Goal: Task Accomplishment & Management: Manage account settings

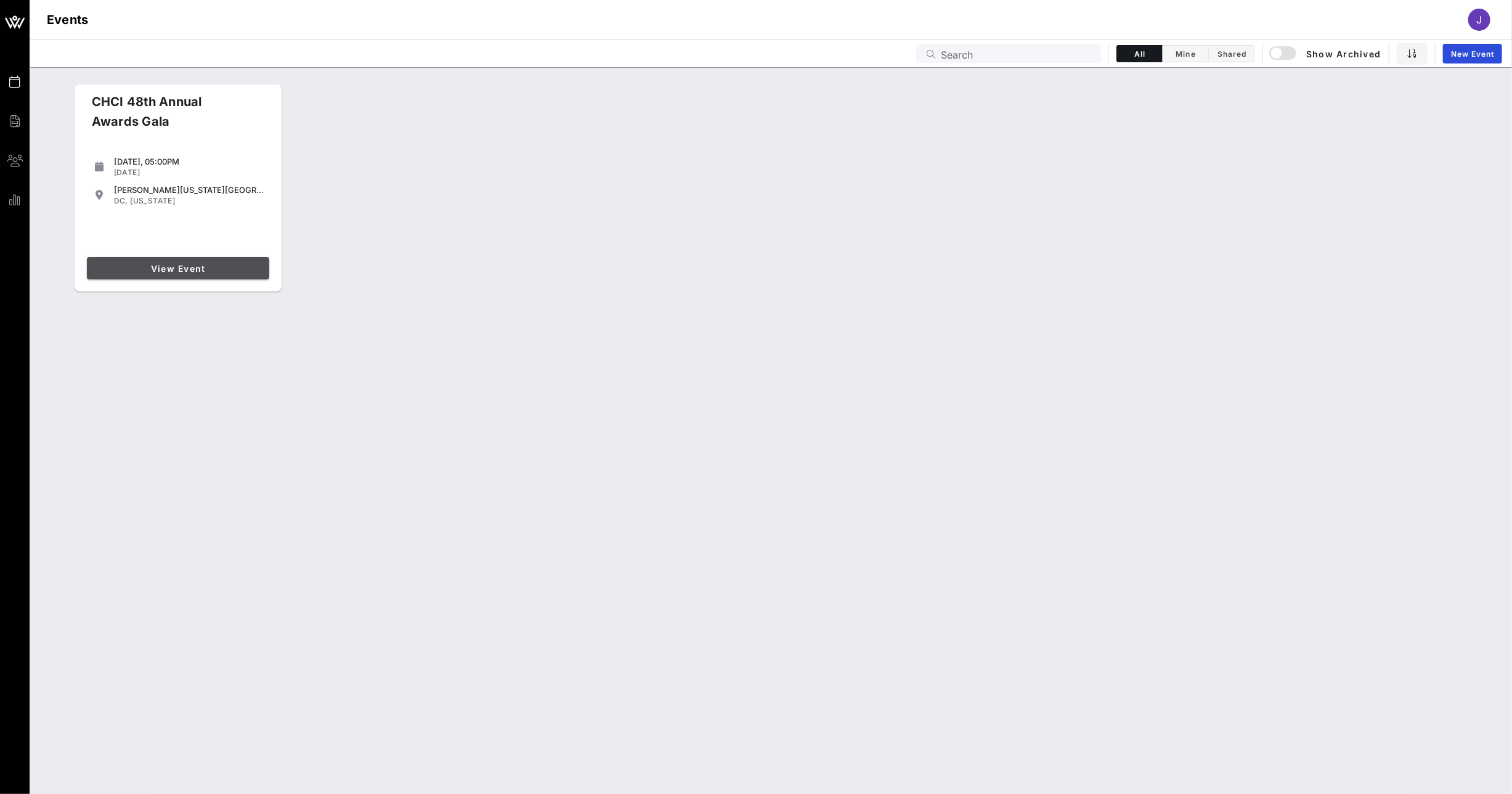
click at [202, 269] on span "View Event" at bounding box center [177, 268] width 172 height 11
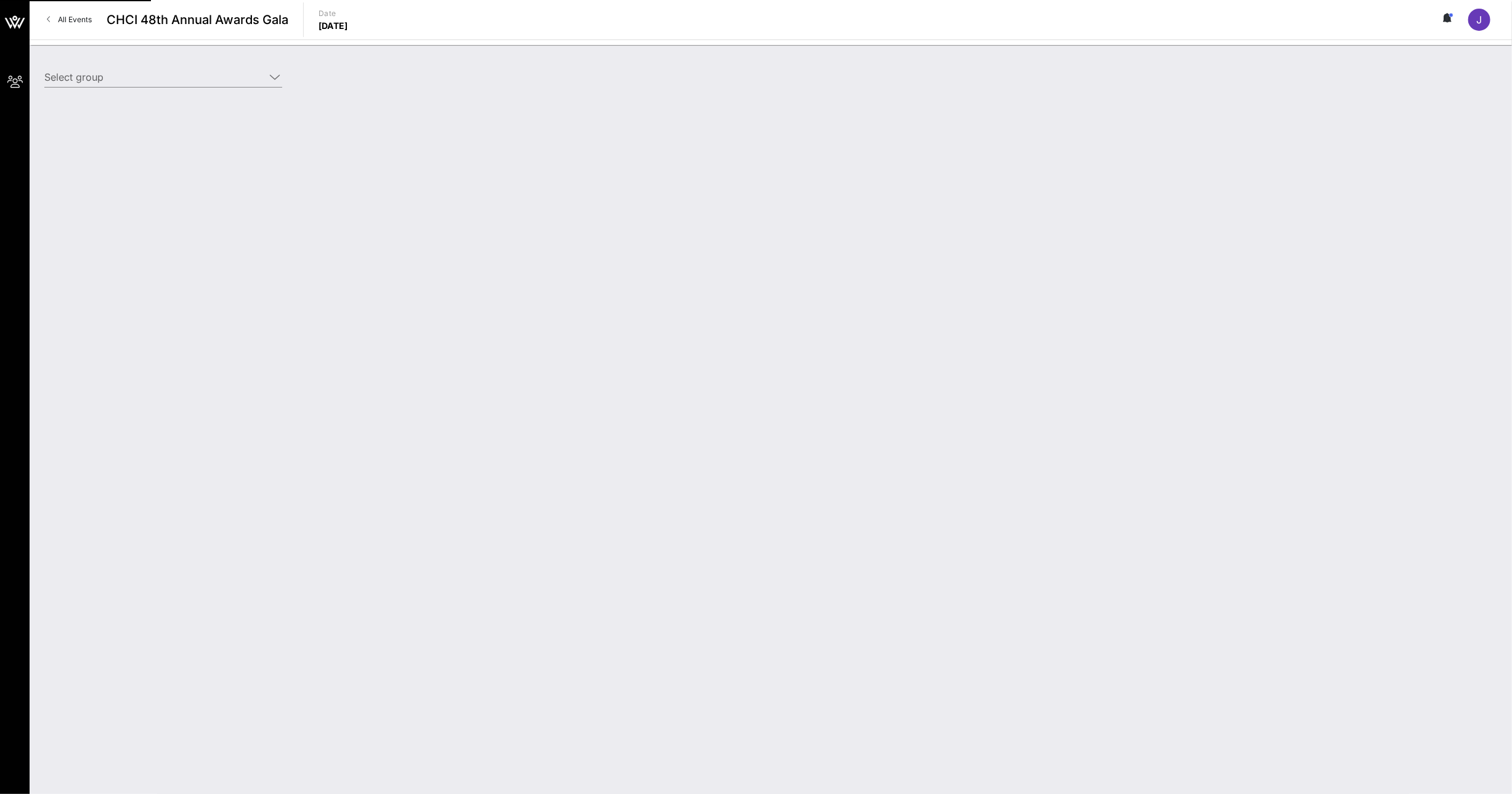
type input "CHCI Webinar Test (CHCI) [[PERSON_NAME], [PERSON_NAME][EMAIL_ADDRESS][PERSON_NA…"
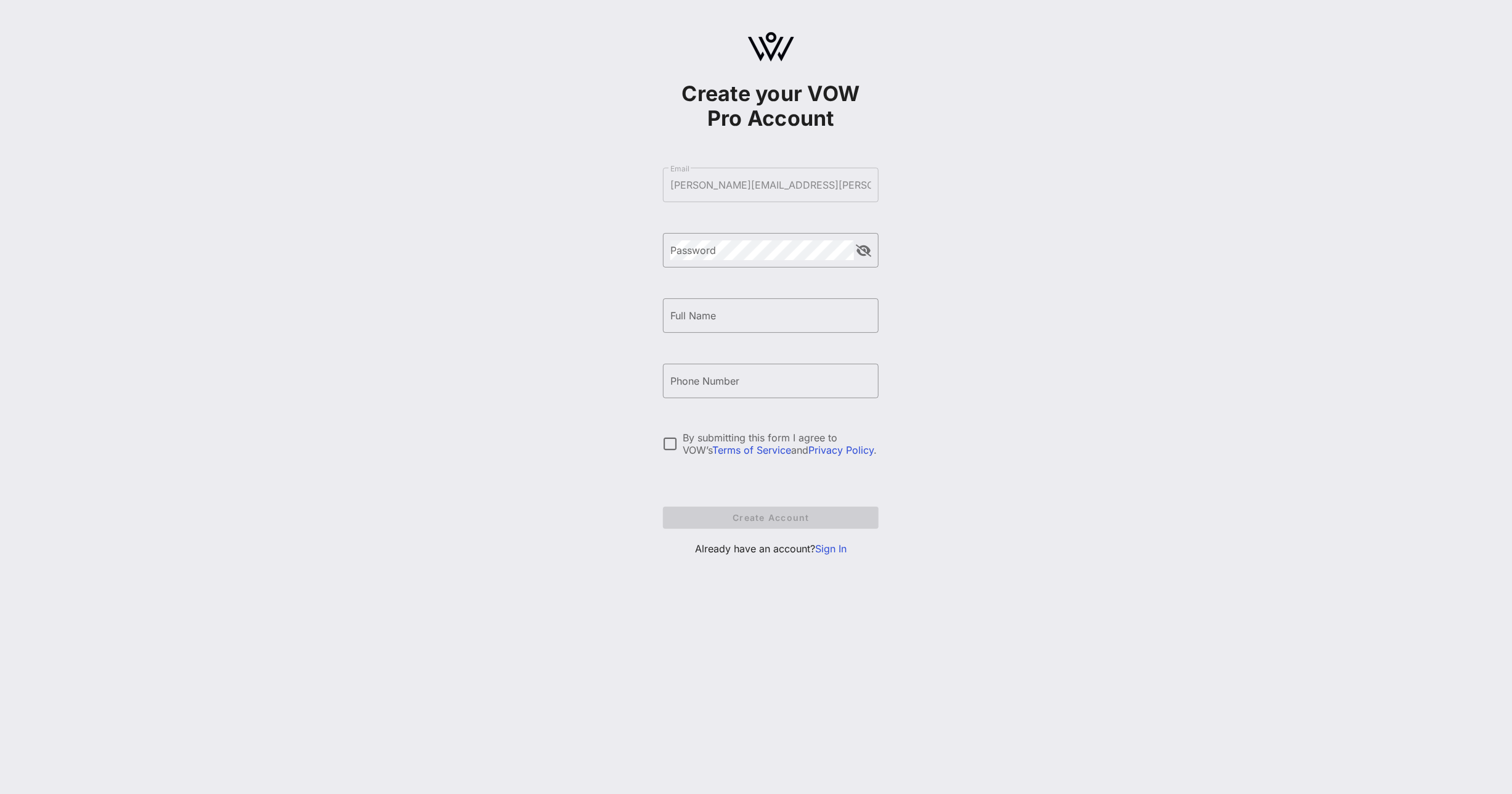
click at [835, 550] on link "Sign In" at bounding box center [830, 548] width 32 height 12
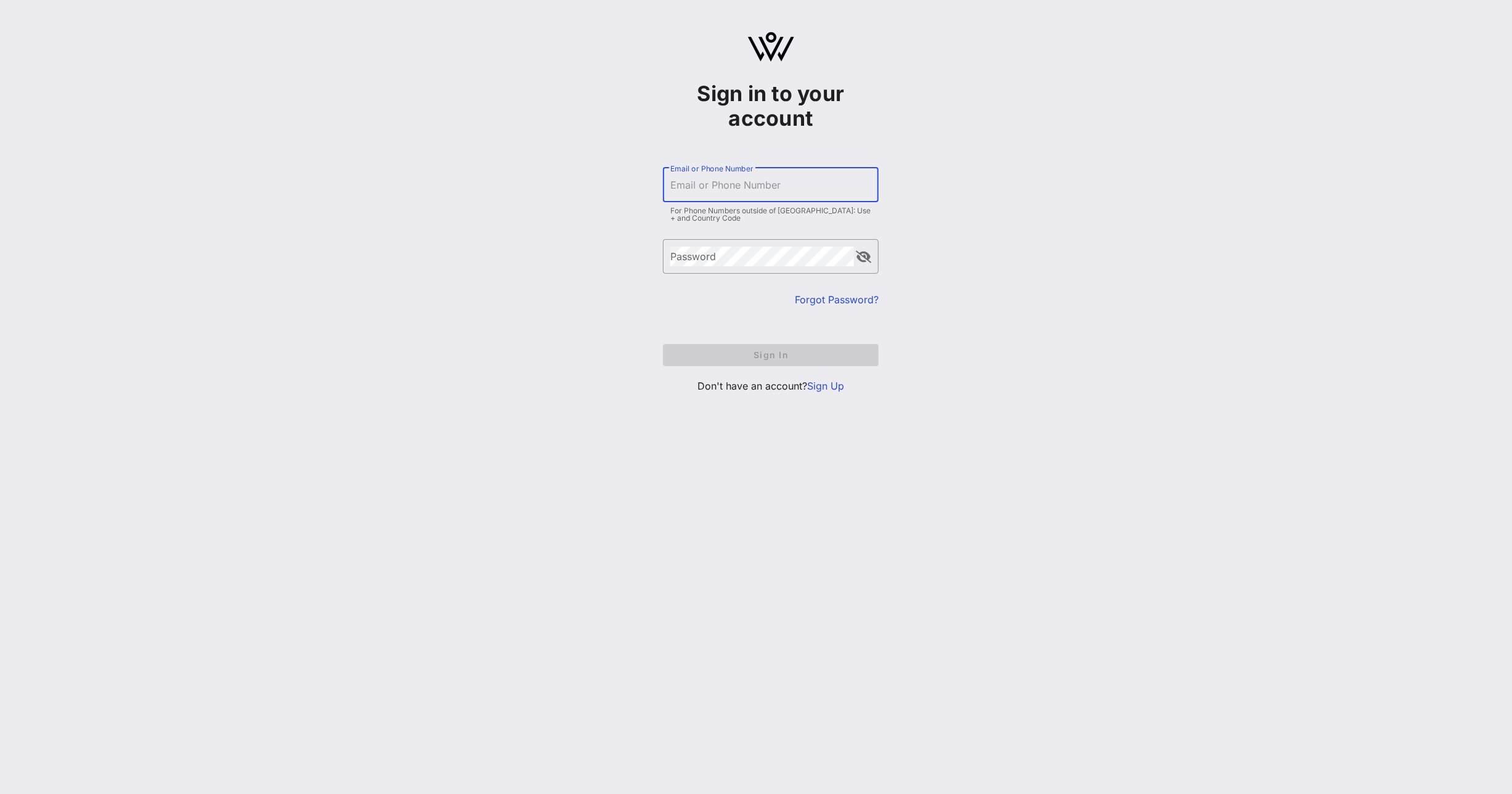
click at [758, 186] on input "Email or Phone Number" at bounding box center [771, 185] width 201 height 19
type input "lucio.jennifer@gmail.com"
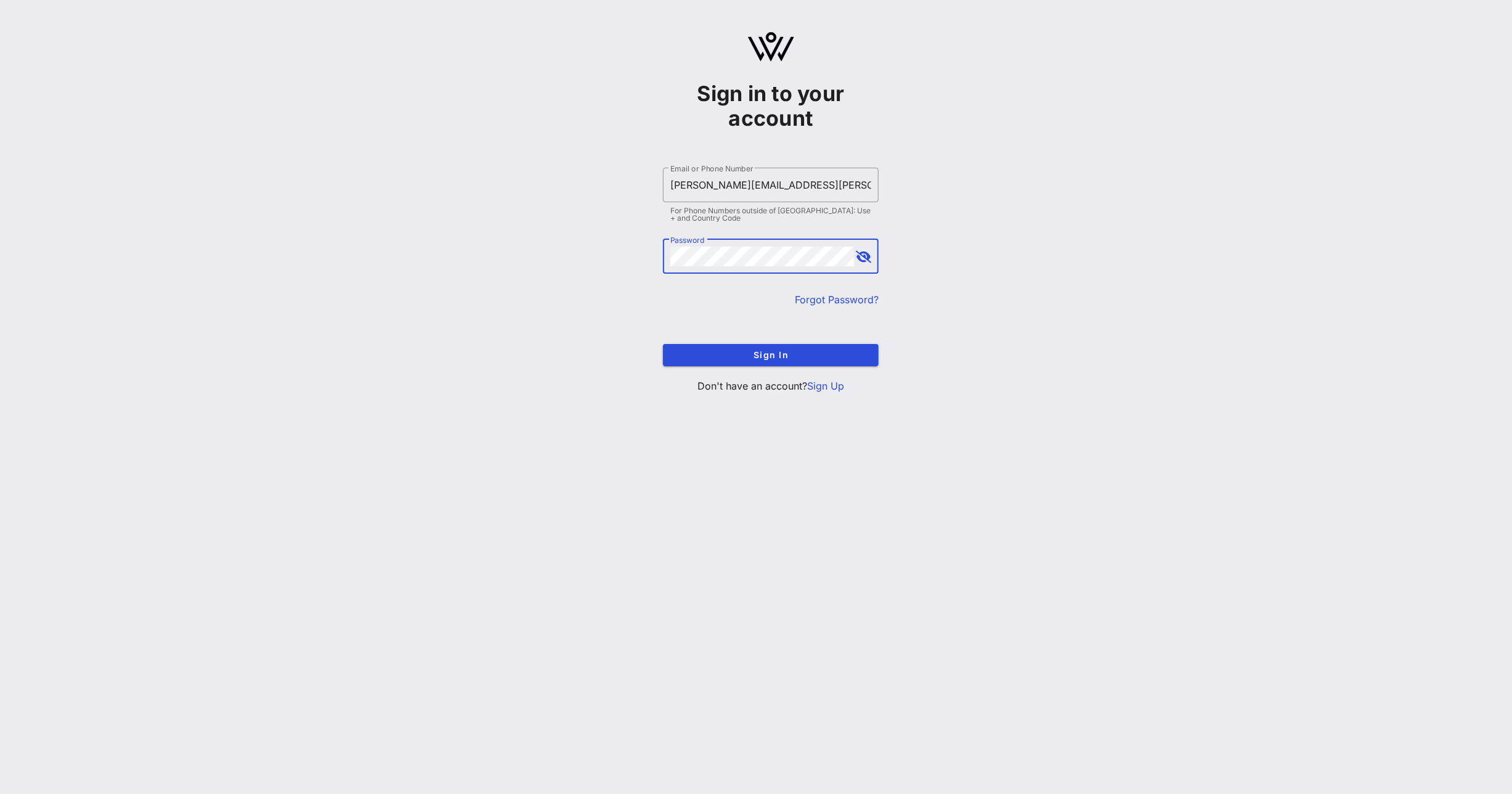
click at [662, 344] on button "Sign In" at bounding box center [770, 354] width 215 height 22
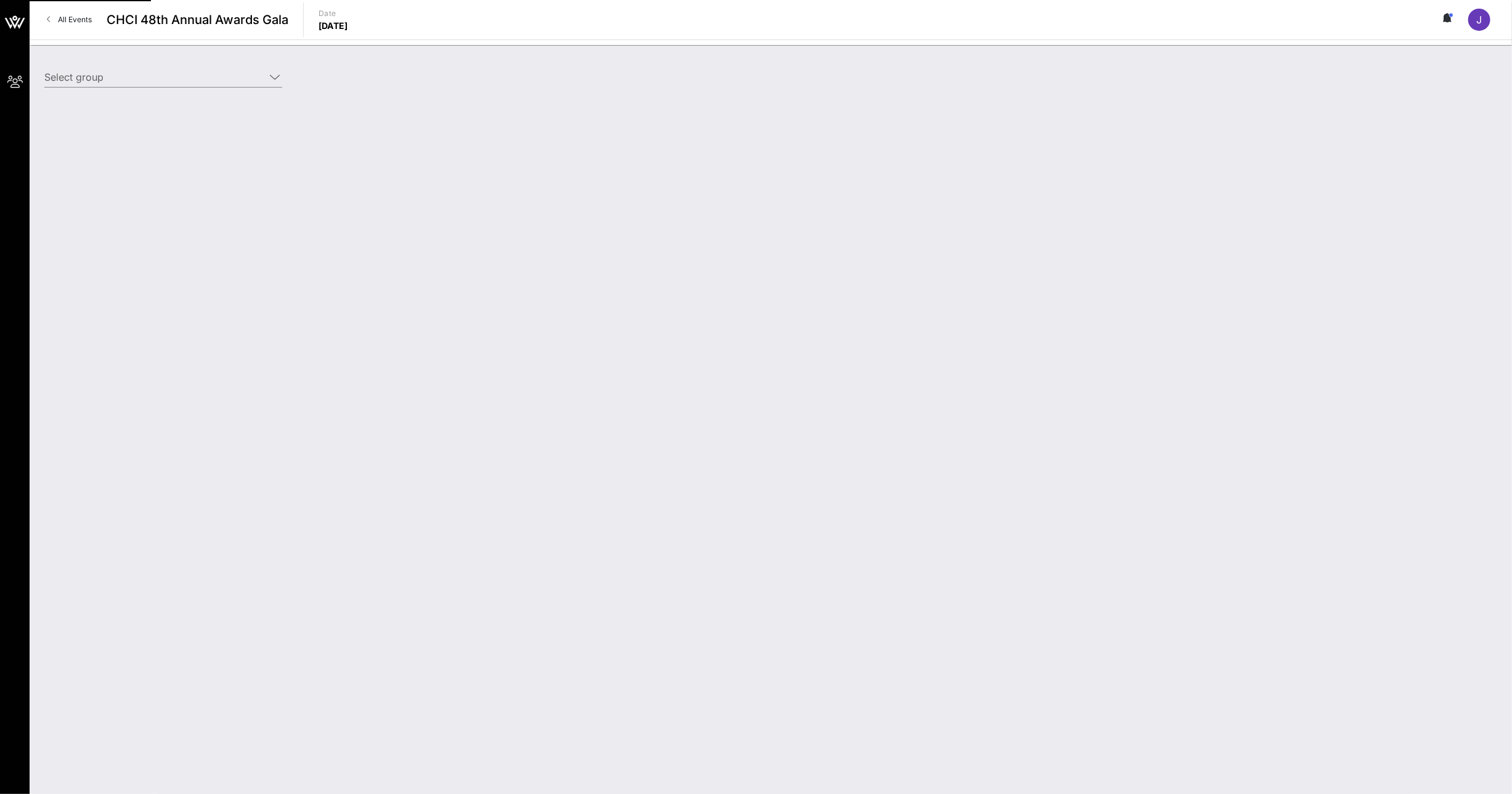
type input "CHCI Webinar Test (CHCI) [[PERSON_NAME], [PERSON_NAME][EMAIL_ADDRESS][PERSON_NA…"
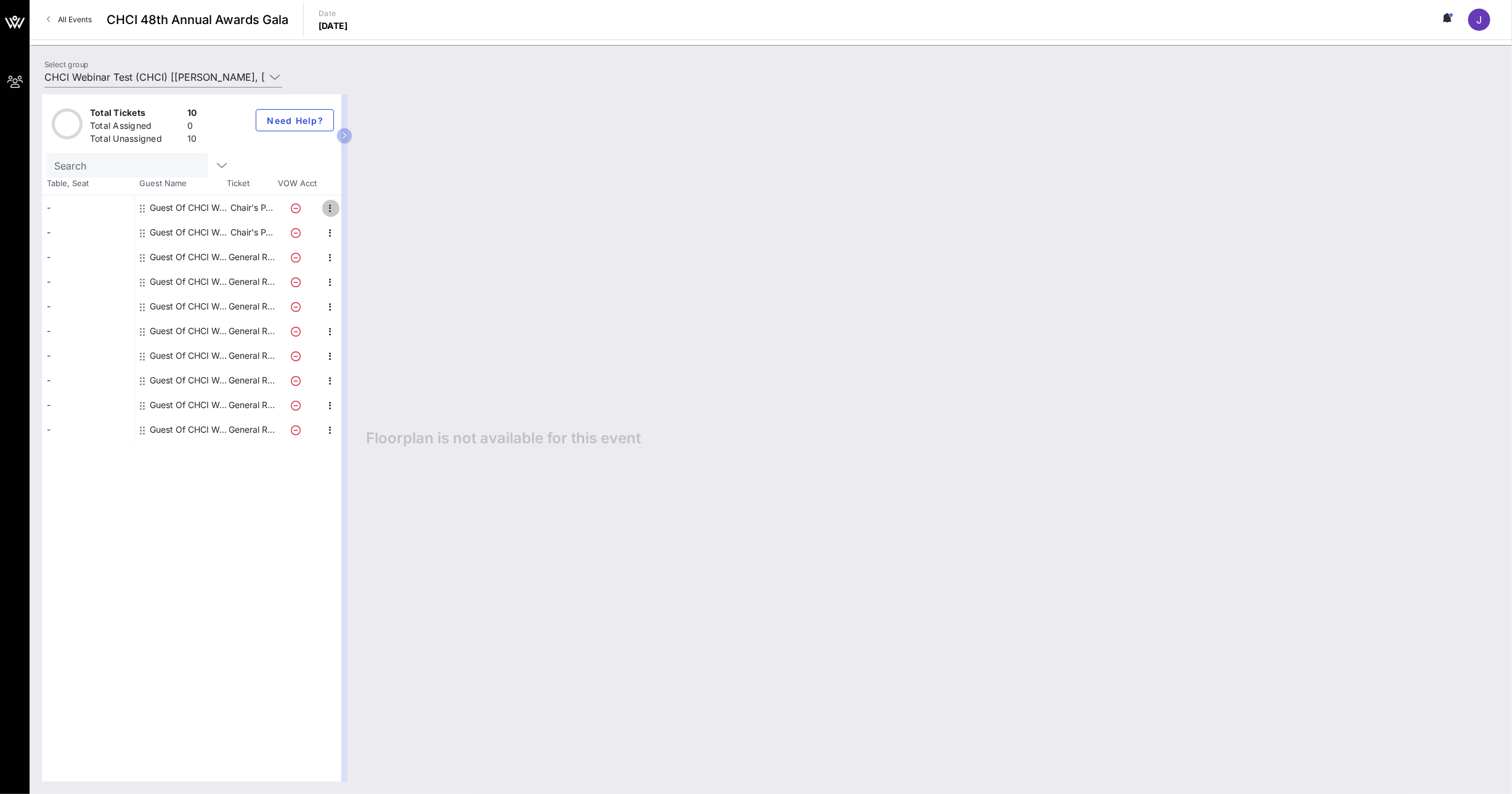
click at [332, 209] on icon "button" at bounding box center [330, 208] width 15 height 15
click at [355, 210] on div "Edit" at bounding box center [361, 211] width 24 height 10
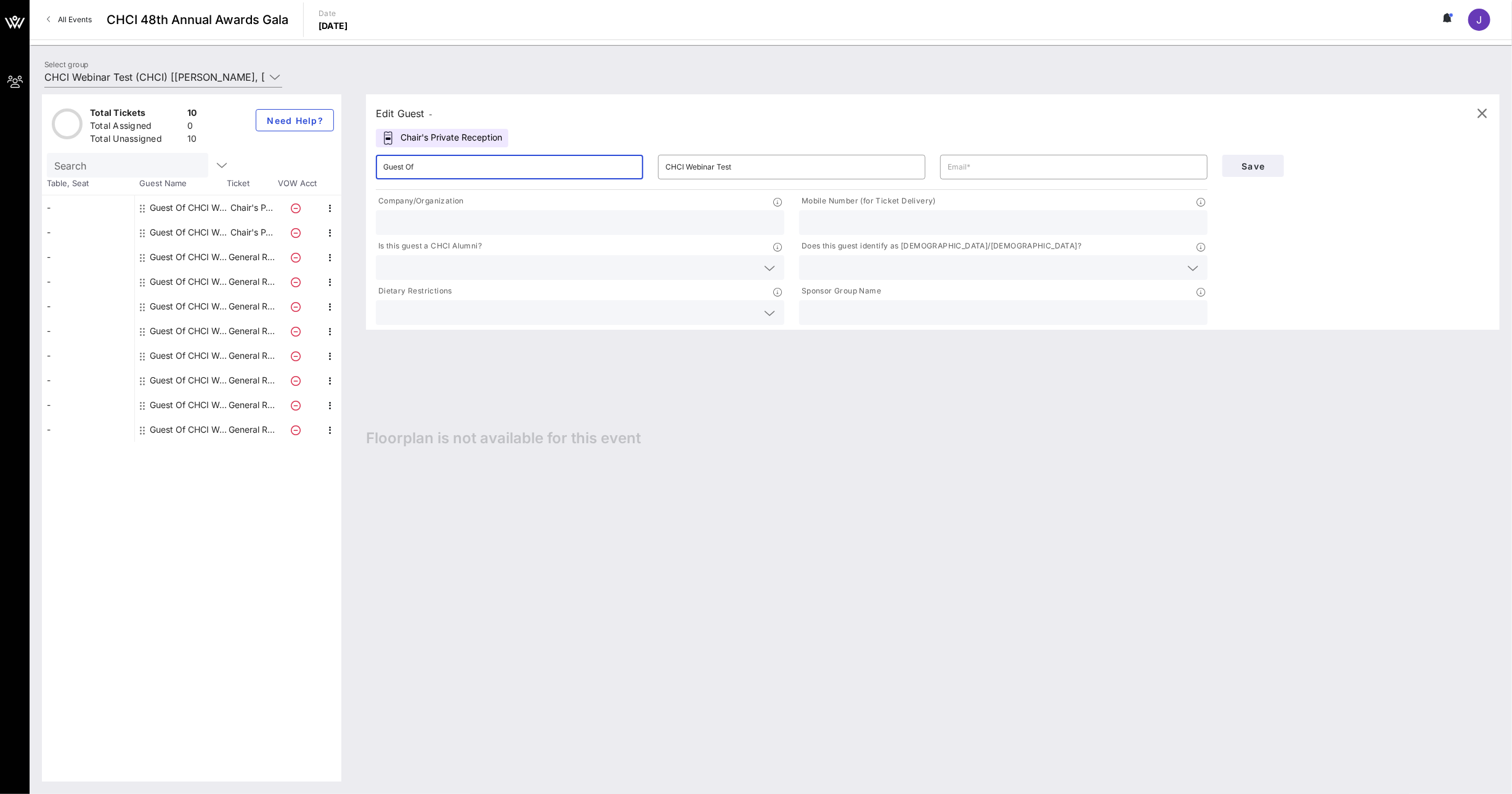
drag, startPoint x: 526, startPoint y: 171, endPoint x: 382, endPoint y: 164, distance: 144.2
click at [383, 164] on input "Guest Of" at bounding box center [509, 167] width 253 height 19
type input "Maria"
type input "f"
type input "Fischer Millet"
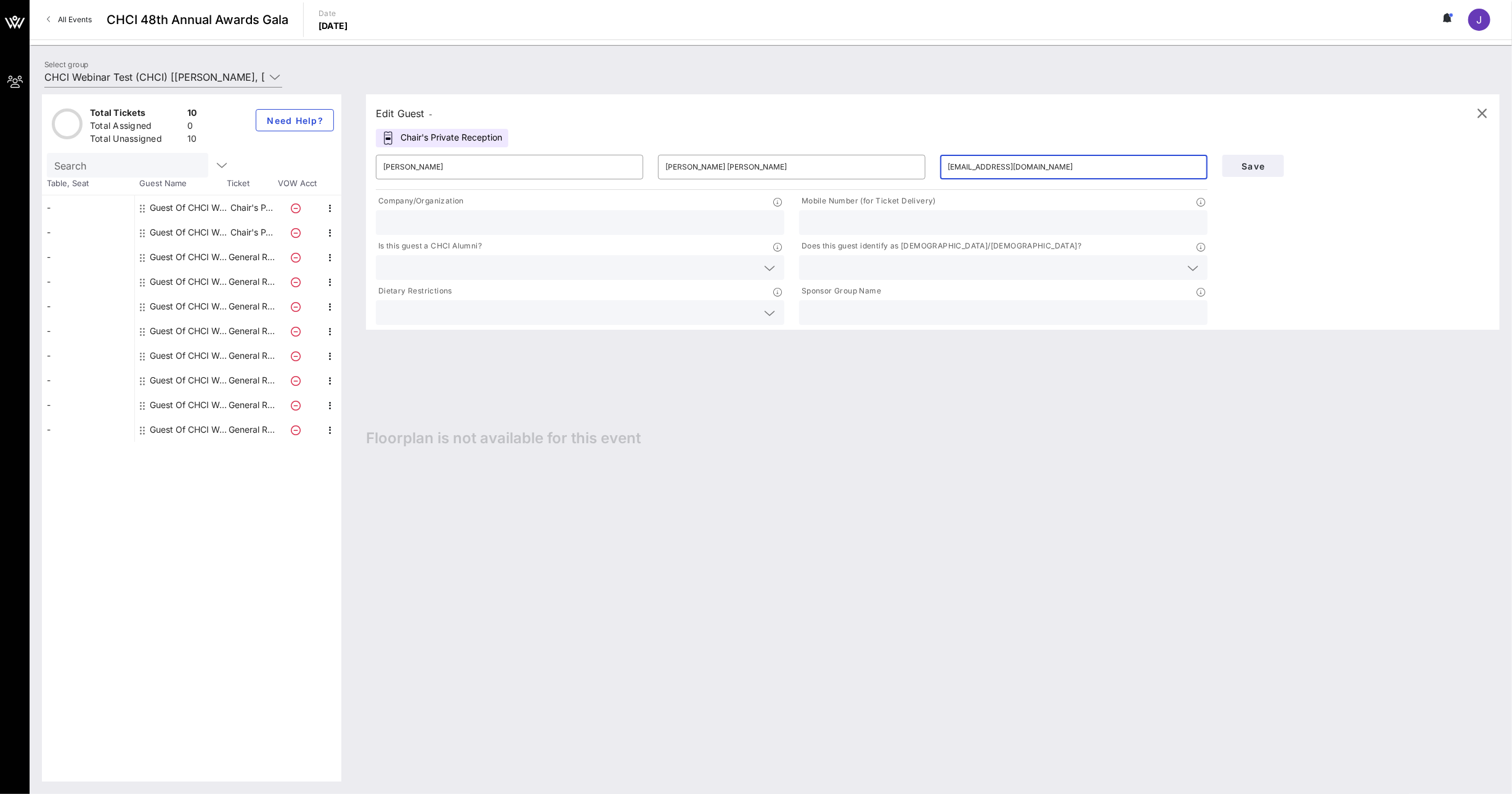
type input "mariafisc@gmail.com"
click at [443, 212] on div at bounding box center [580, 222] width 394 height 24
type input "305"
click at [879, 224] on input "text" at bounding box center [1003, 223] width 394 height 16
click at [822, 217] on input "text" at bounding box center [1003, 223] width 394 height 16
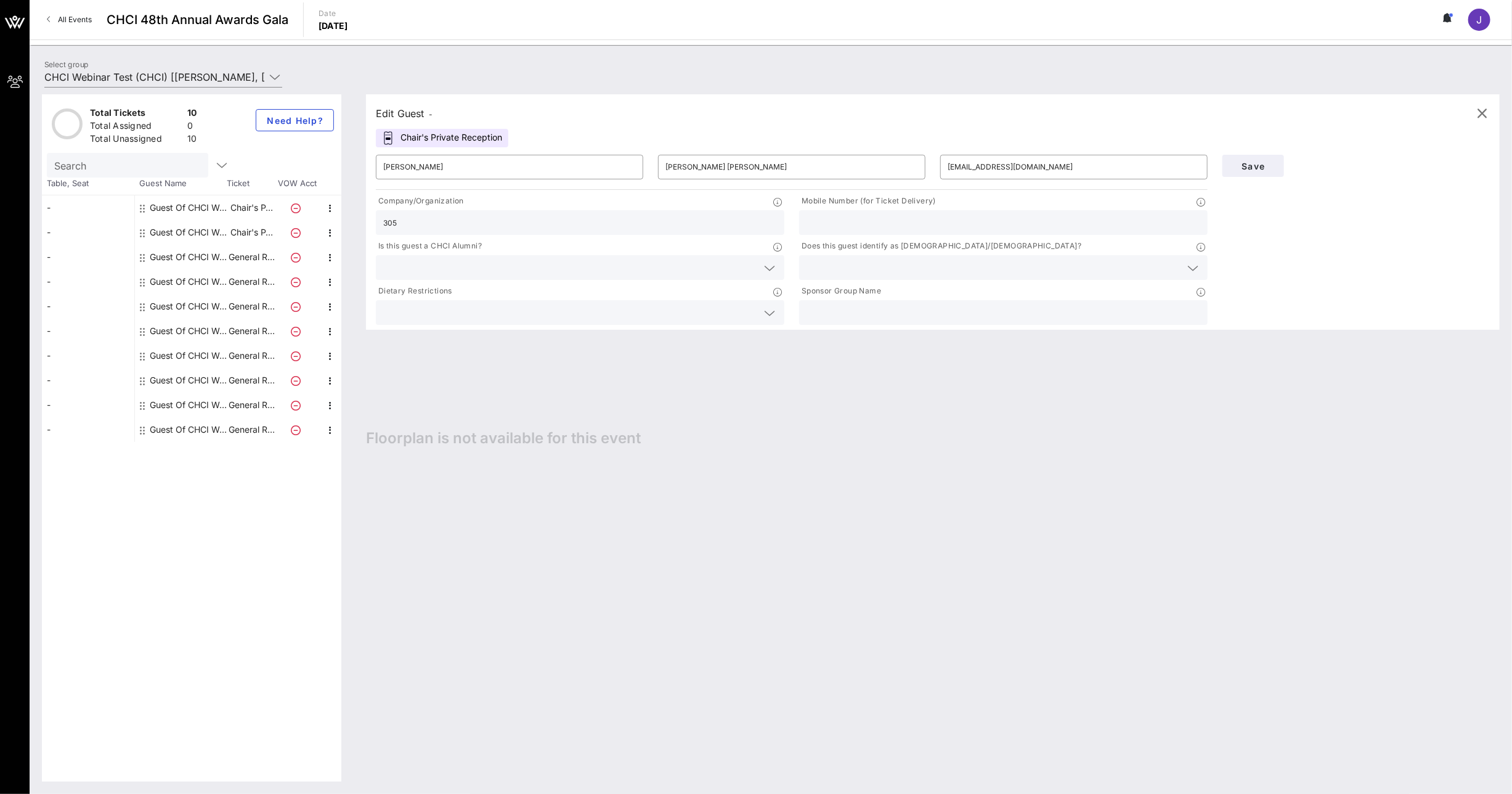
click at [569, 273] on input "text" at bounding box center [570, 267] width 374 height 16
click at [513, 299] on div "No" at bounding box center [580, 297] width 408 height 24
click at [902, 264] on input "text" at bounding box center [994, 267] width 374 height 16
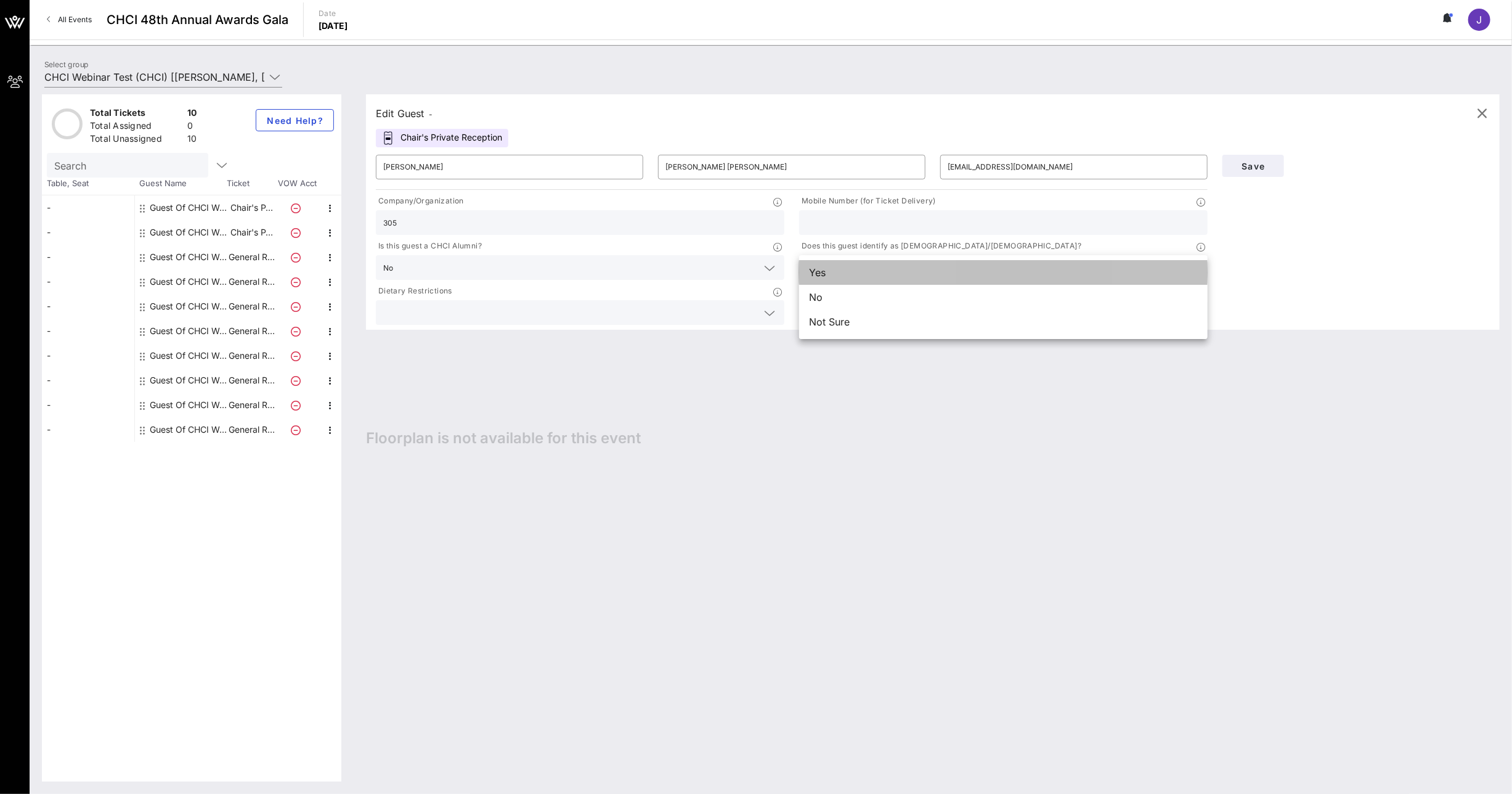
click at [871, 277] on div "Yes" at bounding box center [1003, 272] width 408 height 24
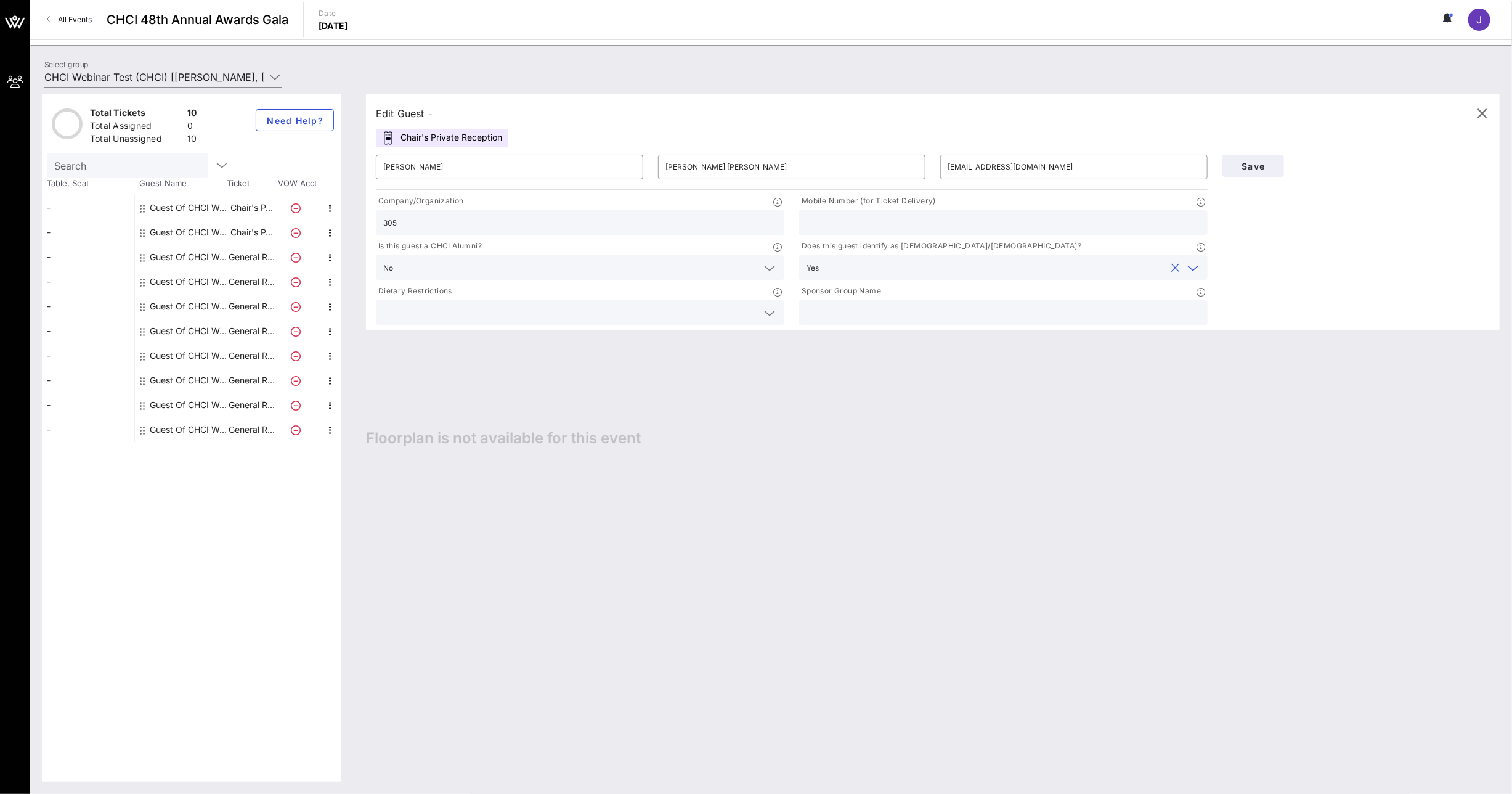
click at [534, 306] on input "text" at bounding box center [570, 313] width 374 height 16
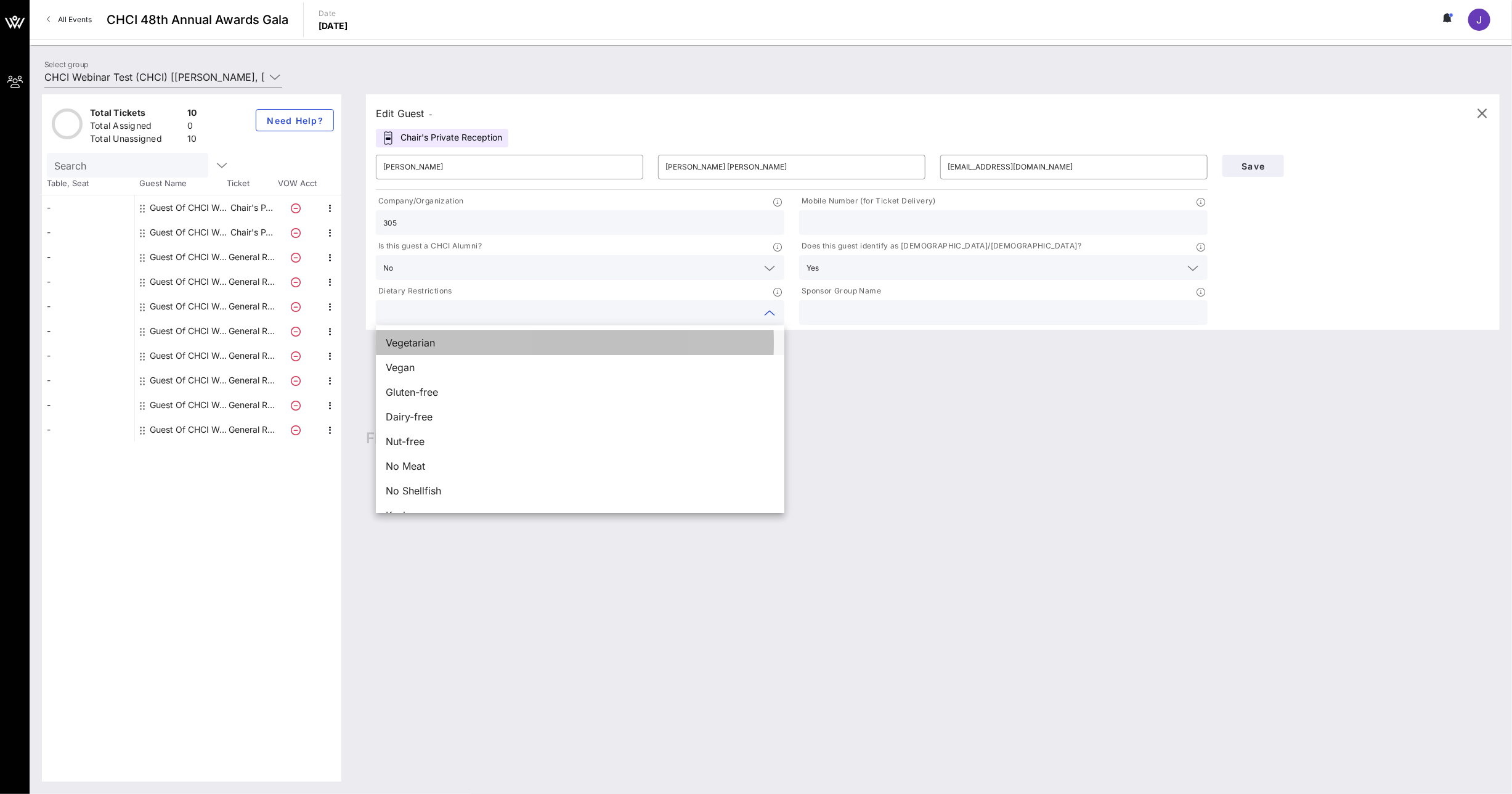
click at [525, 335] on div "Vegetarian" at bounding box center [580, 343] width 408 height 24
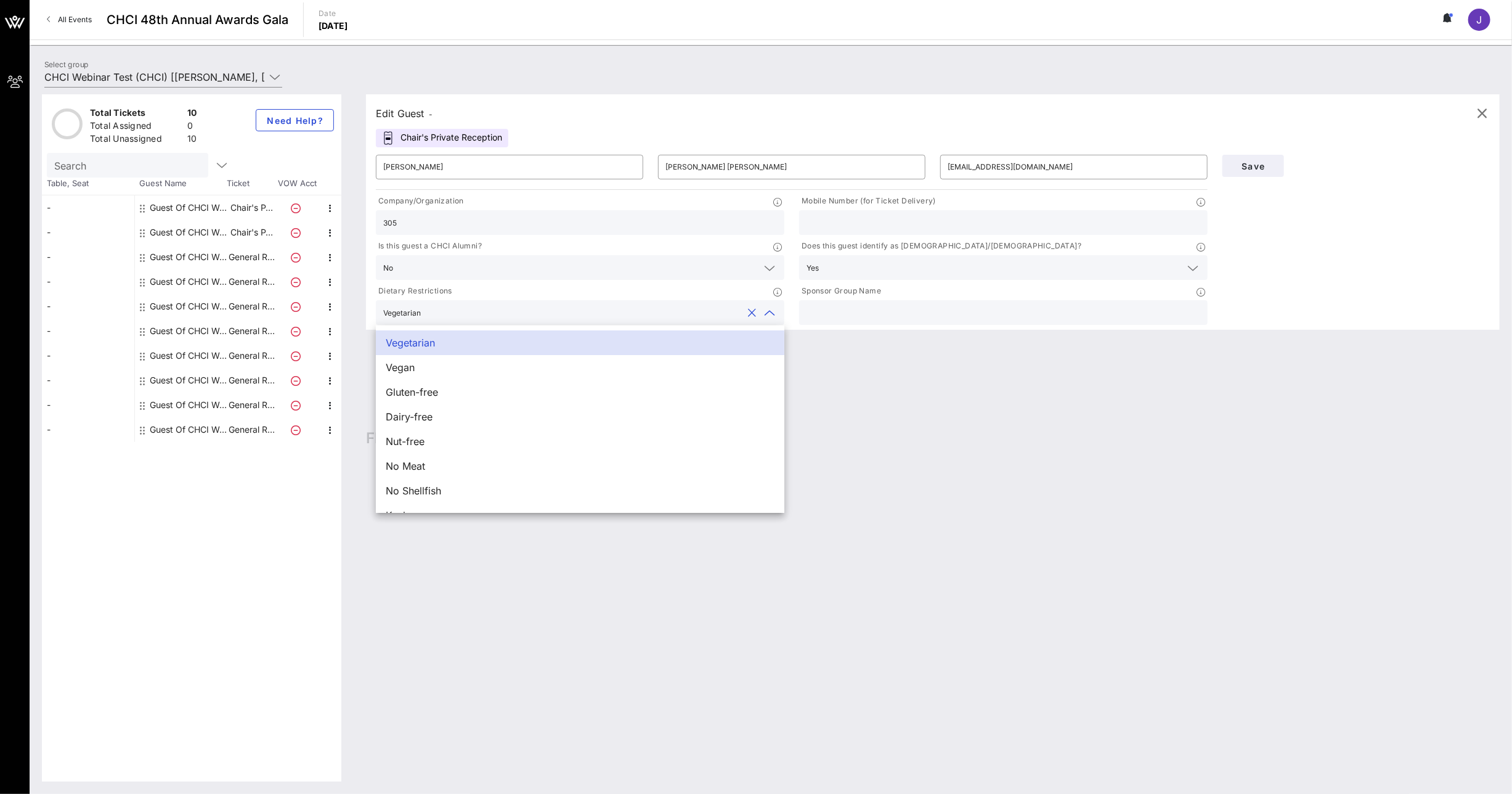
click at [870, 303] on div at bounding box center [1003, 312] width 394 height 24
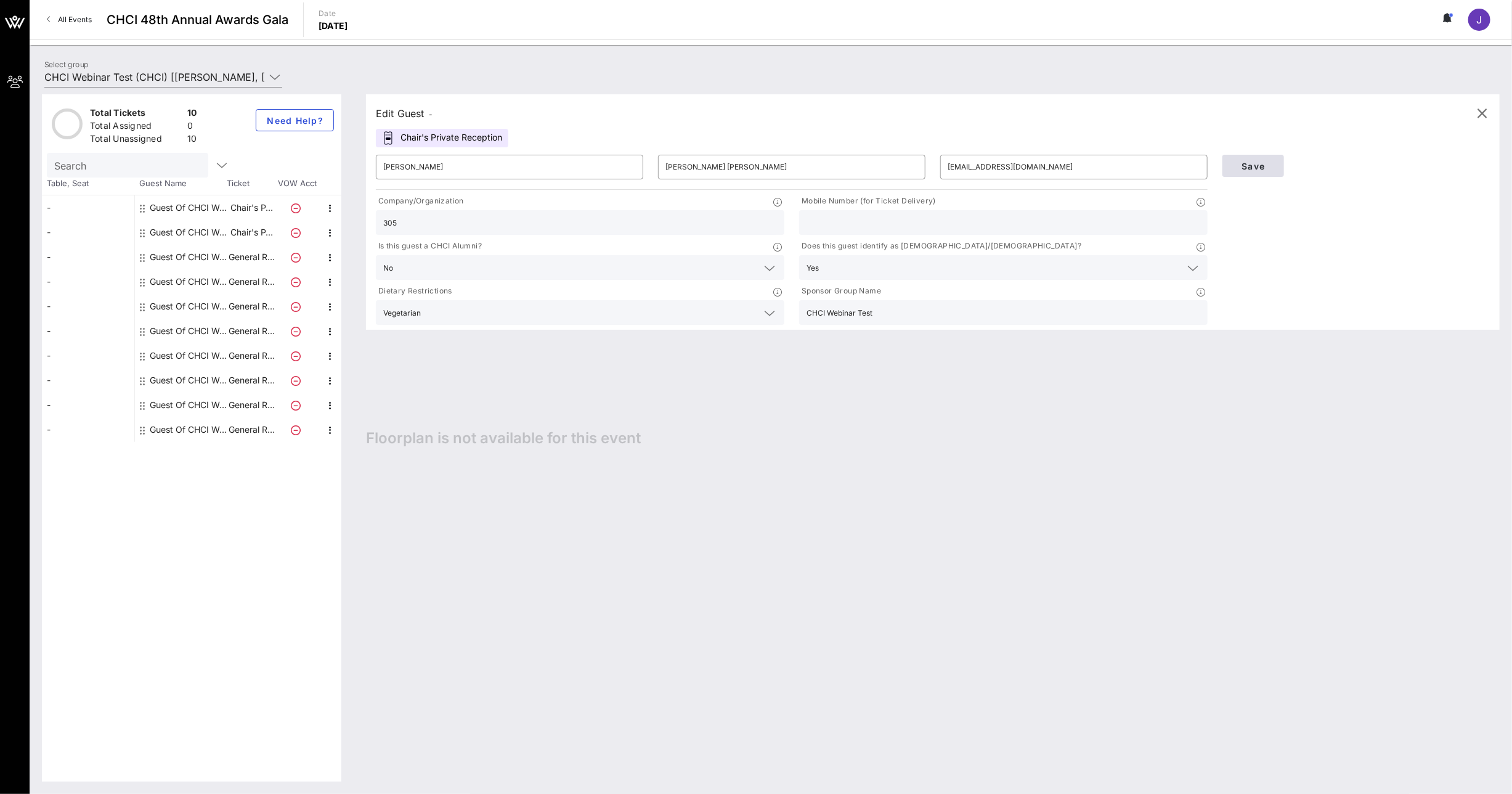
type input "CHCI Webinar Test"
click at [1262, 171] on button "Save" at bounding box center [1253, 165] width 62 height 22
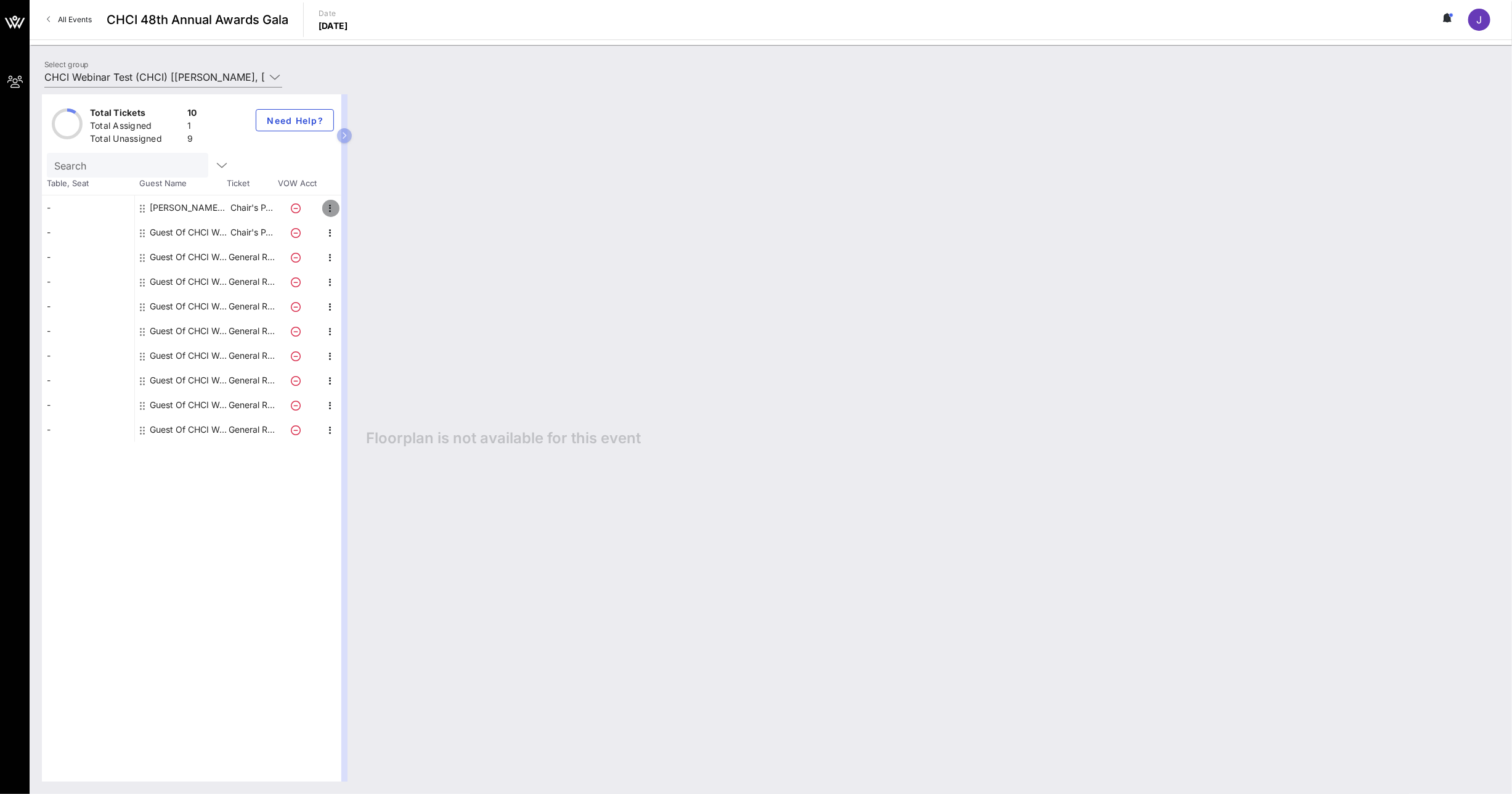
click at [328, 209] on icon "button" at bounding box center [330, 208] width 15 height 15
click at [352, 212] on div "Edit" at bounding box center [361, 211] width 24 height 10
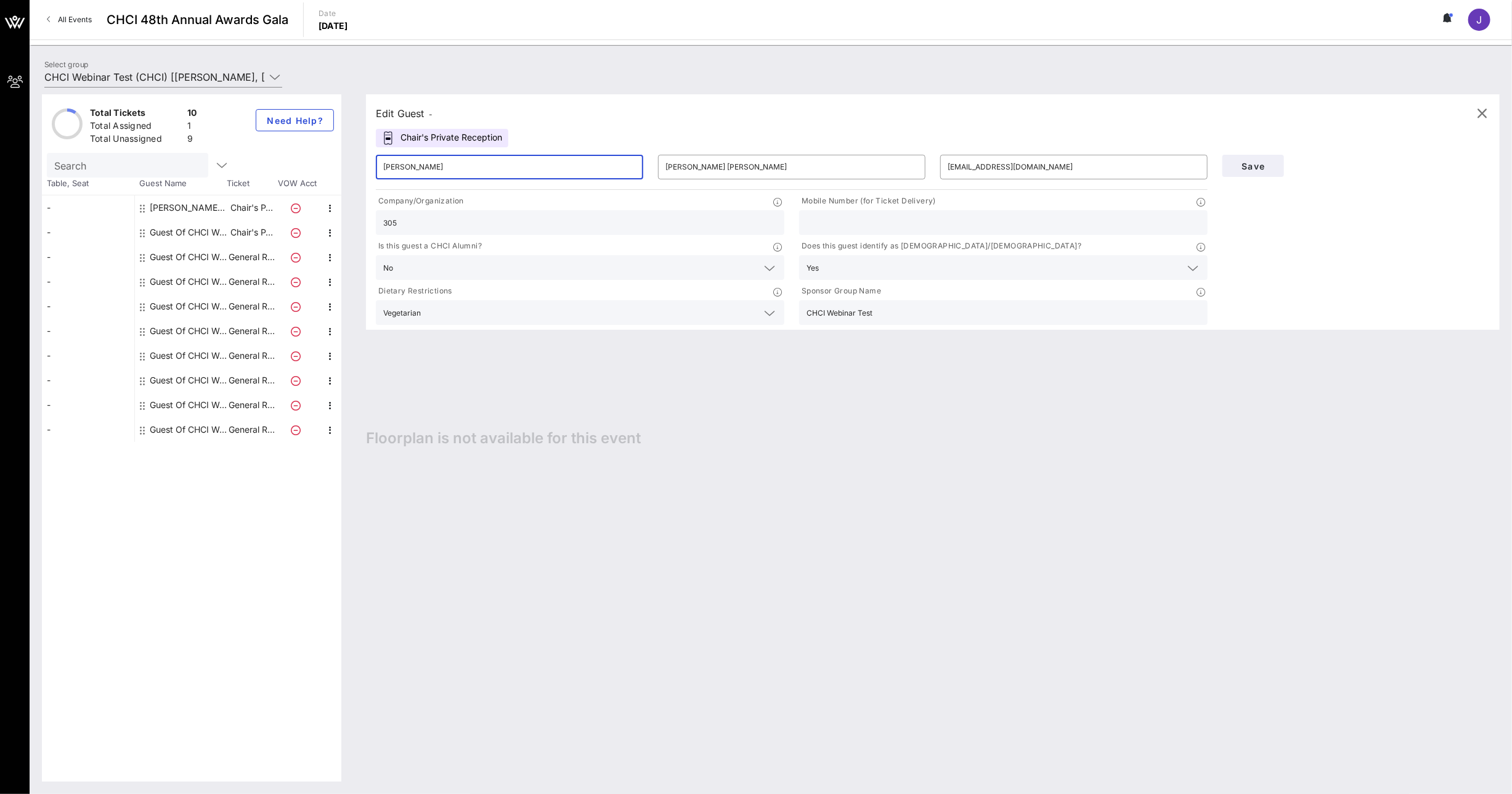
drag, startPoint x: 425, startPoint y: 165, endPoint x: 339, endPoint y: 167, distance: 86.0
click at [340, 166] on div "Total Tickets 10 Total Assigned 1 Total Unassigned 9 Need Help? Search Table, S…" at bounding box center [771, 438] width 1458 height 687
click at [1487, 115] on icon "button" at bounding box center [1482, 113] width 15 height 15
